Goal: Task Accomplishment & Management: Manage account settings

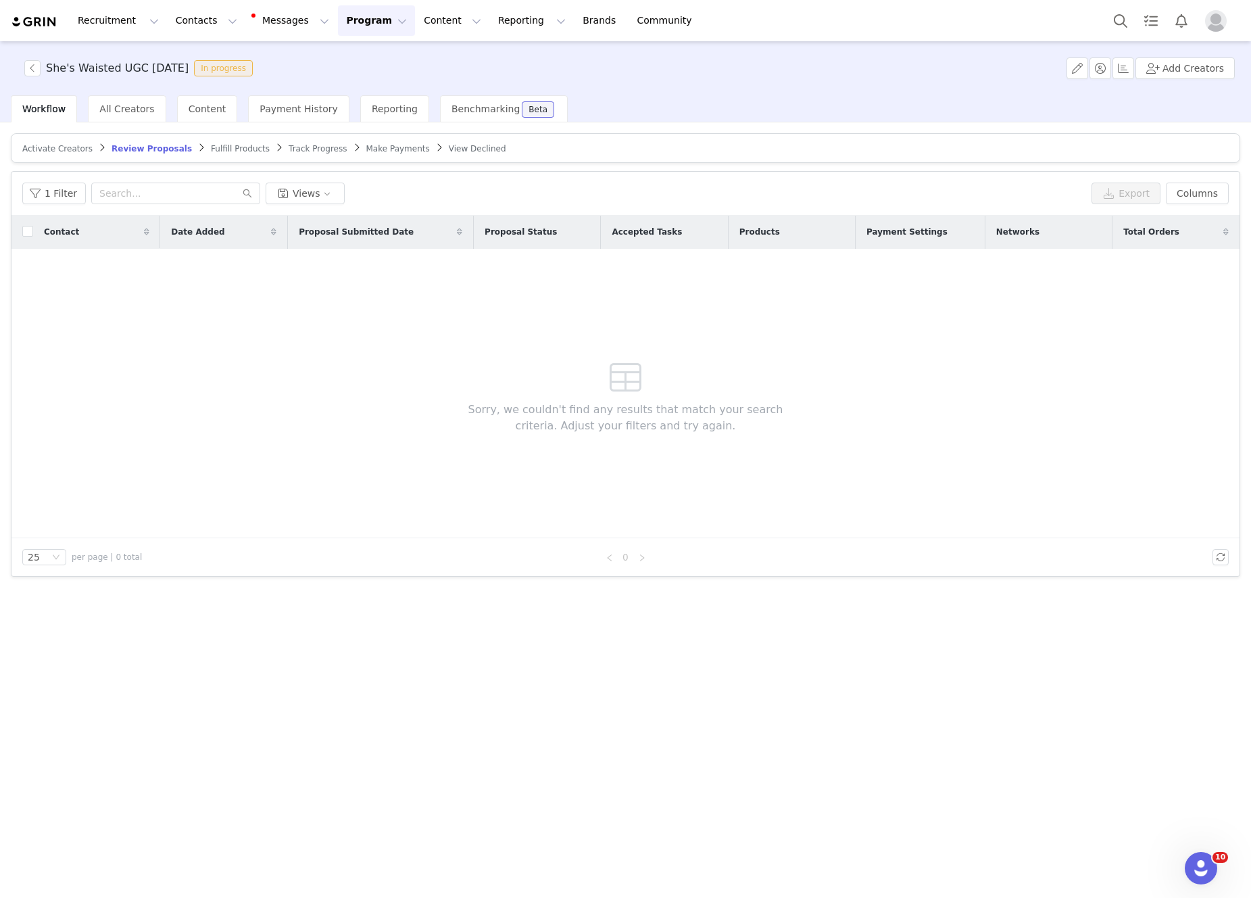
click at [134, 149] on span "Review Proposals" at bounding box center [152, 148] width 80 height 9
click at [61, 151] on span "Activate Creators" at bounding box center [57, 148] width 70 height 9
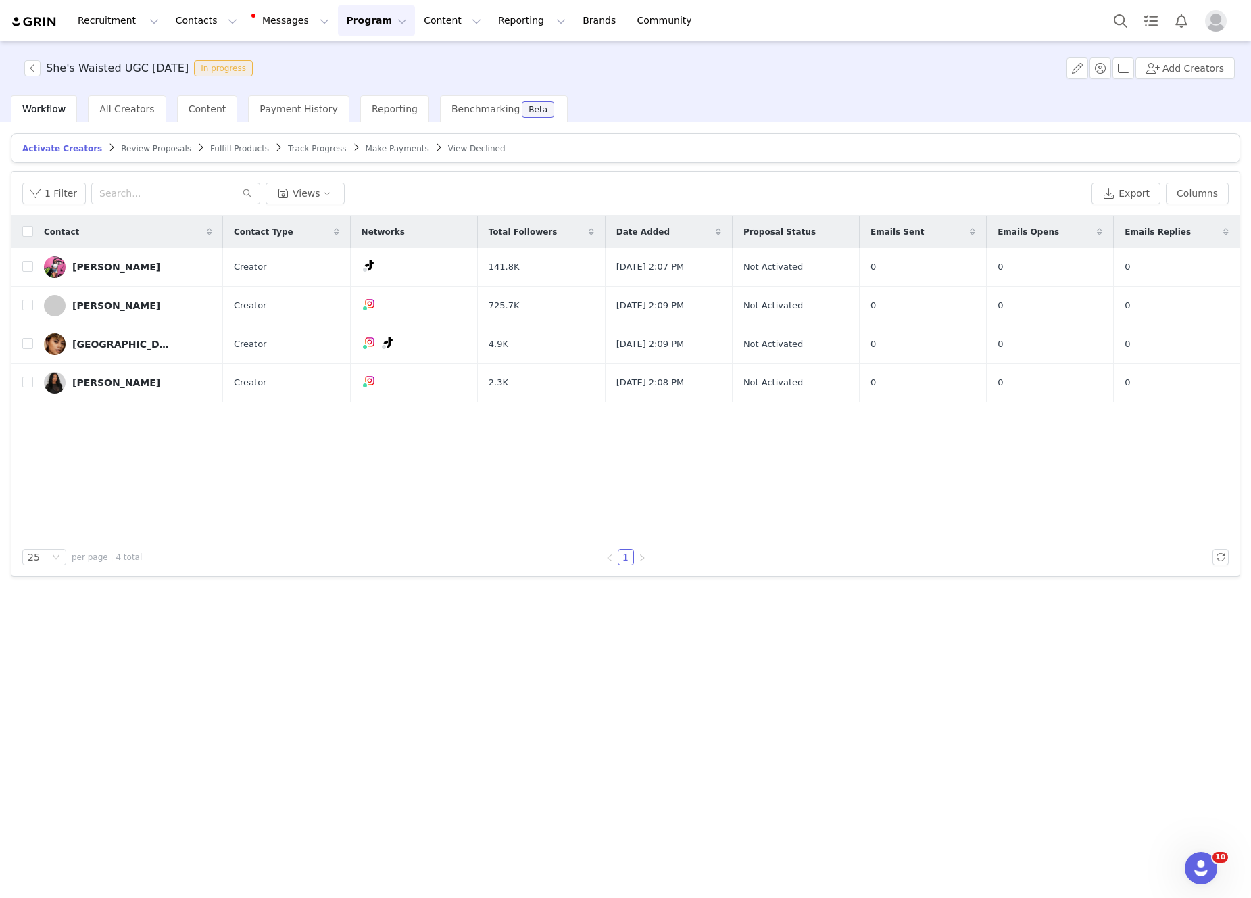
click at [147, 151] on span "Review Proposals" at bounding box center [156, 148] width 70 height 9
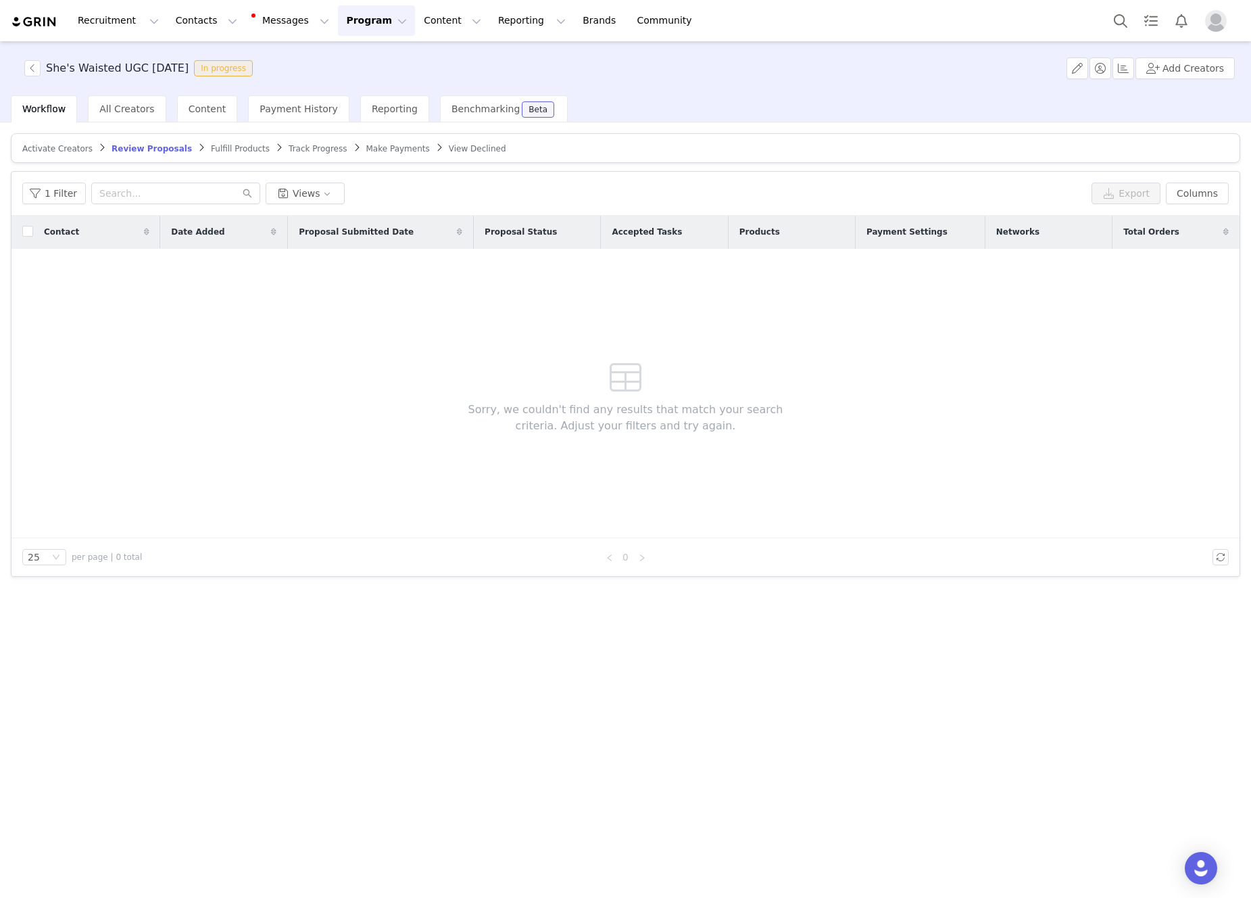
click at [61, 145] on span "Activate Creators" at bounding box center [57, 148] width 70 height 9
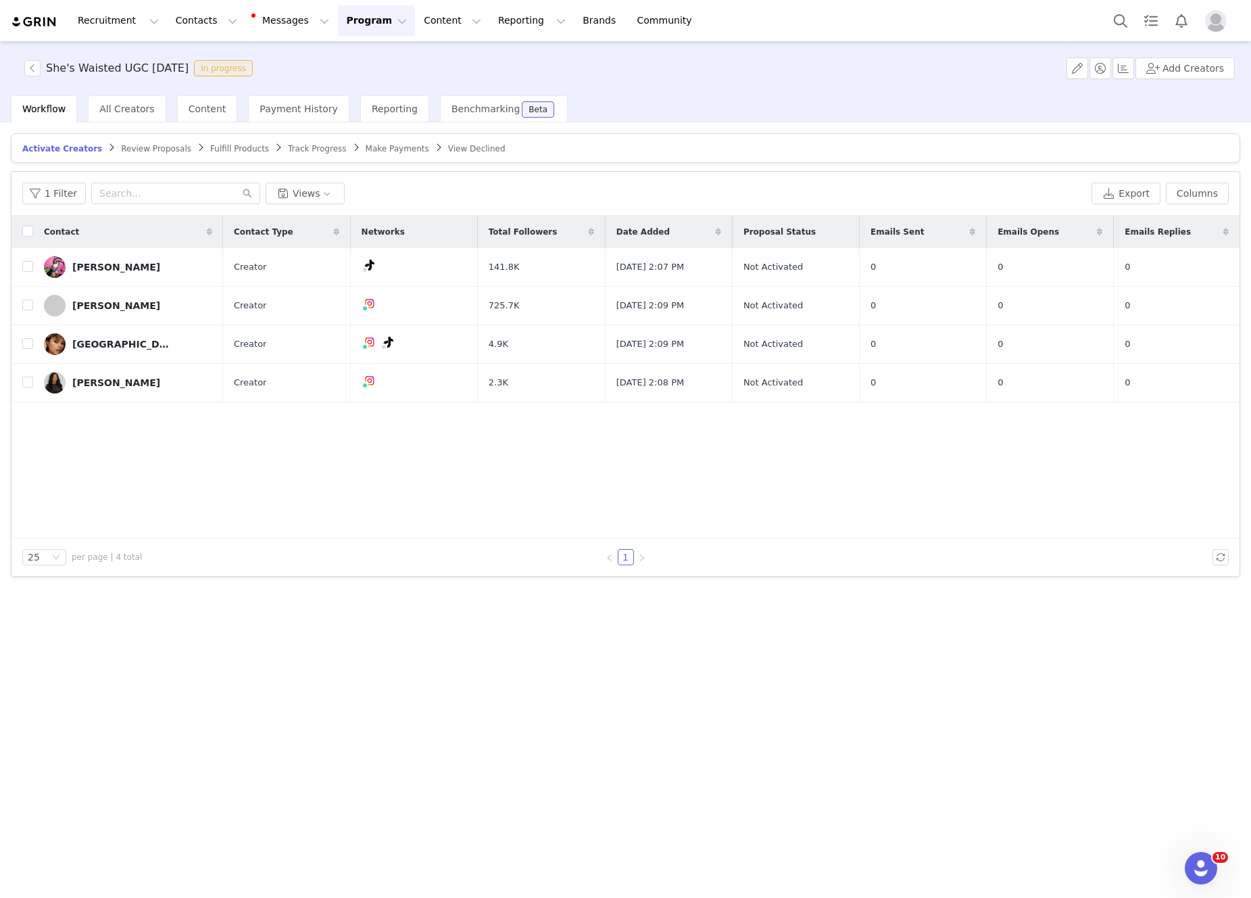
click at [156, 148] on span "Review Proposals" at bounding box center [156, 148] width 70 height 9
